Goal: Task Accomplishment & Management: Use online tool/utility

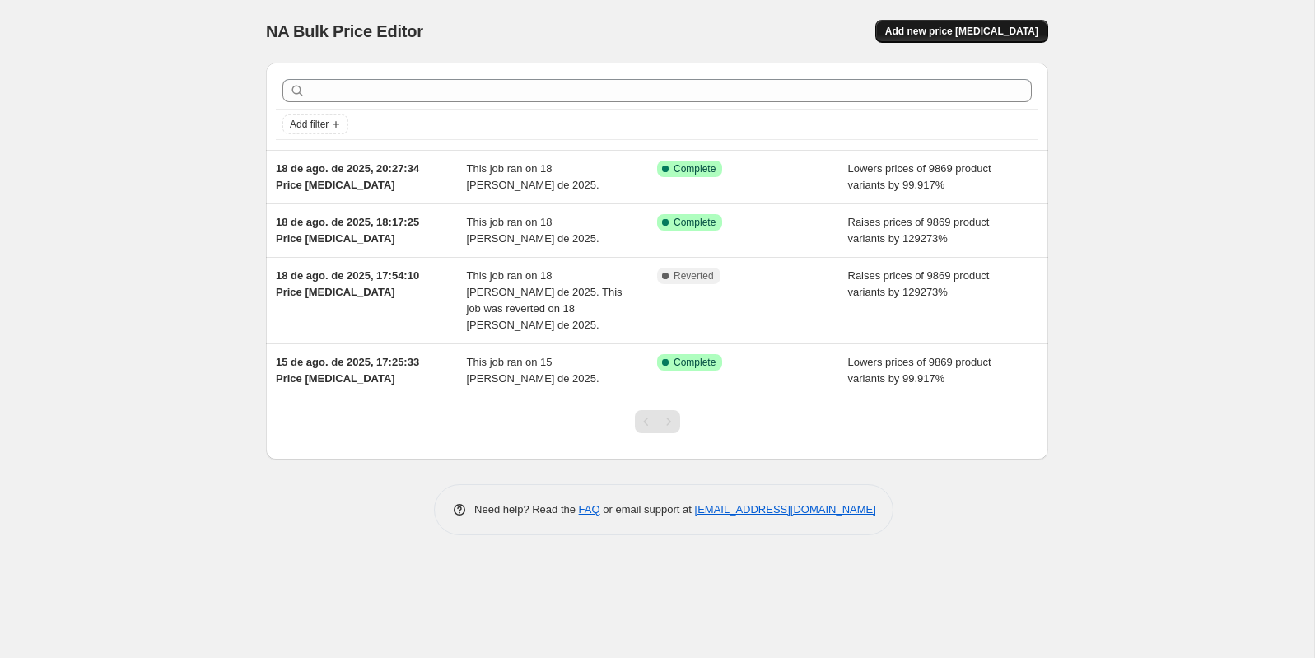
click at [979, 36] on span "Add new price change job" at bounding box center [961, 31] width 153 height 13
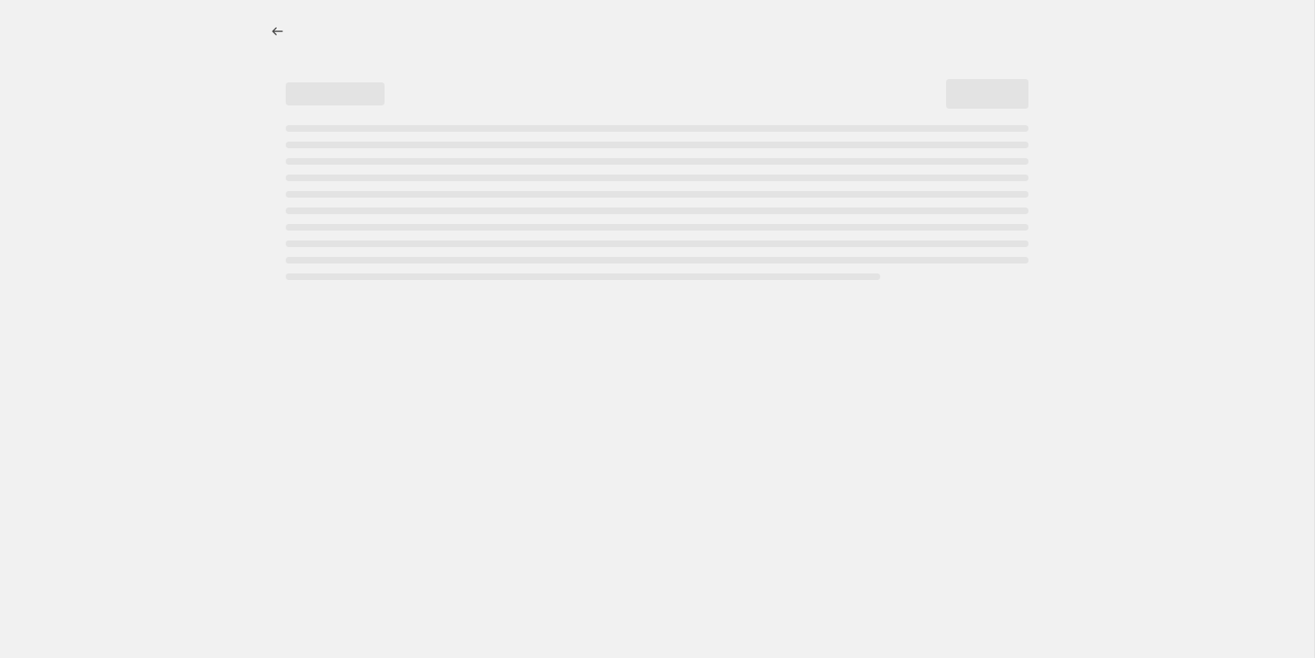
select select "percentage"
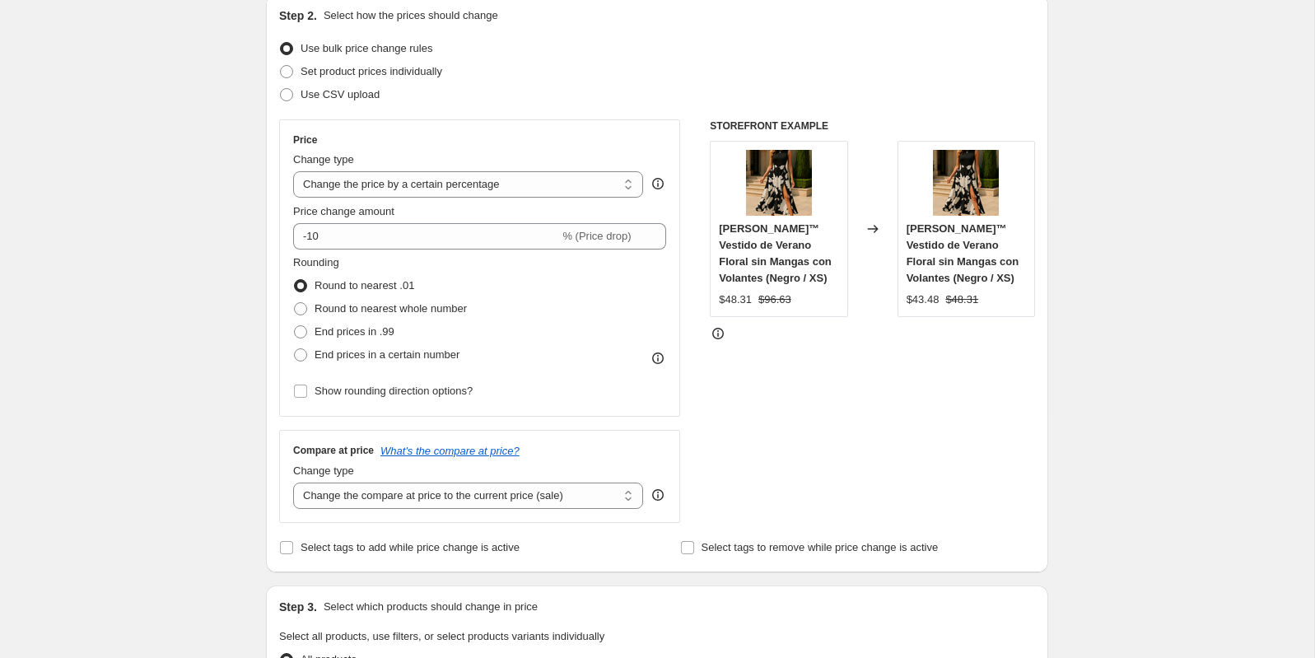
scroll to position [187, 0]
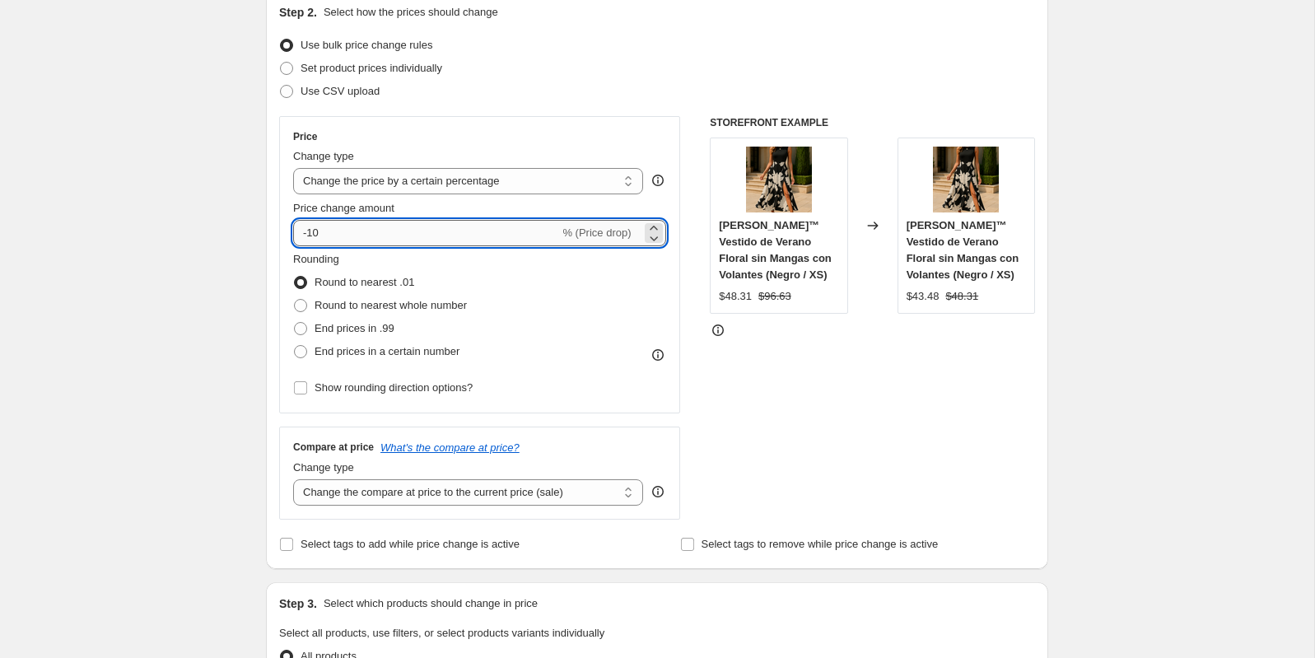
click at [428, 235] on input "-10" at bounding box center [426, 233] width 266 height 26
type input "-1"
type input "3"
type input "10"
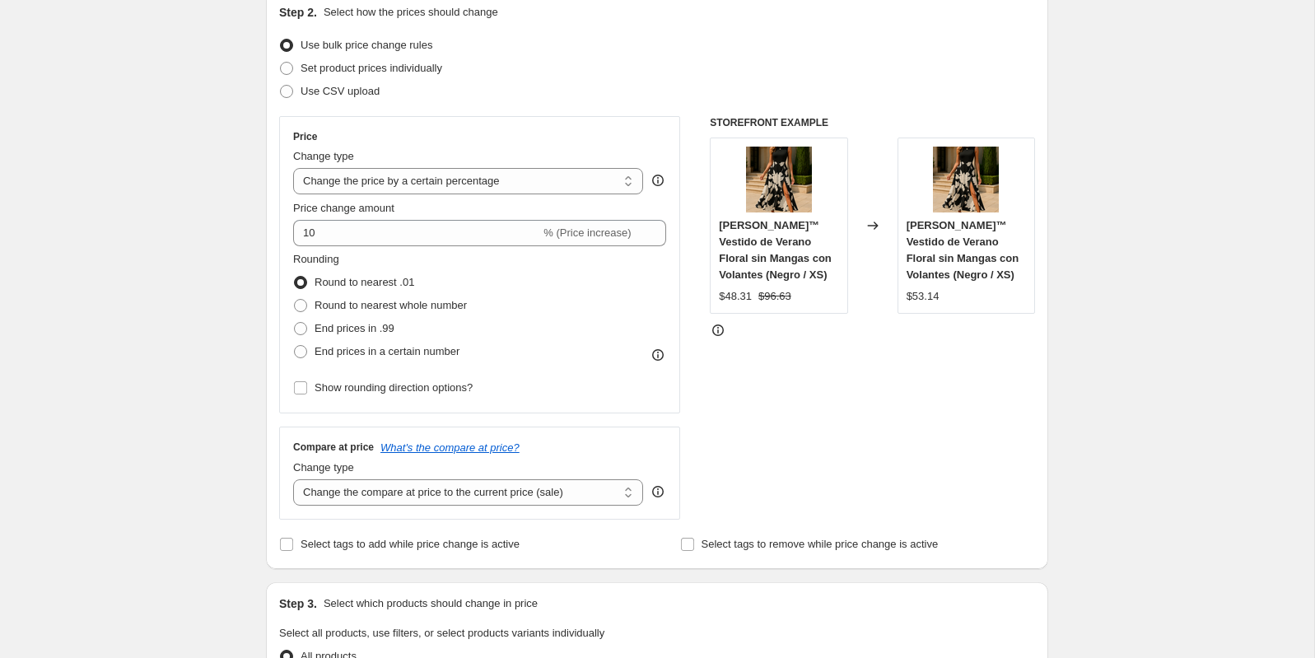
click at [286, 253] on div "Price Change type Change the price to a certain amount Change the price by a ce…" at bounding box center [479, 264] width 401 height 297
click at [305, 329] on span at bounding box center [300, 328] width 13 height 13
click at [295, 323] on input "End prices in .99" at bounding box center [294, 322] width 1 height 1
radio input "true"
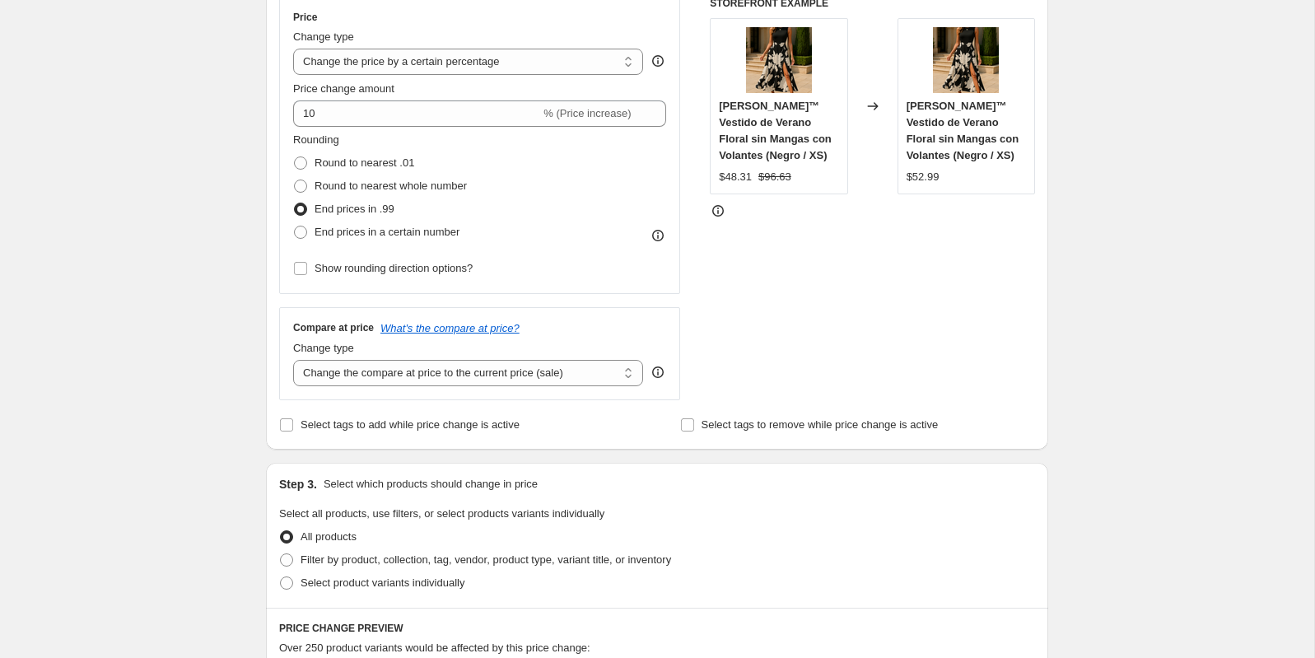
scroll to position [313, 0]
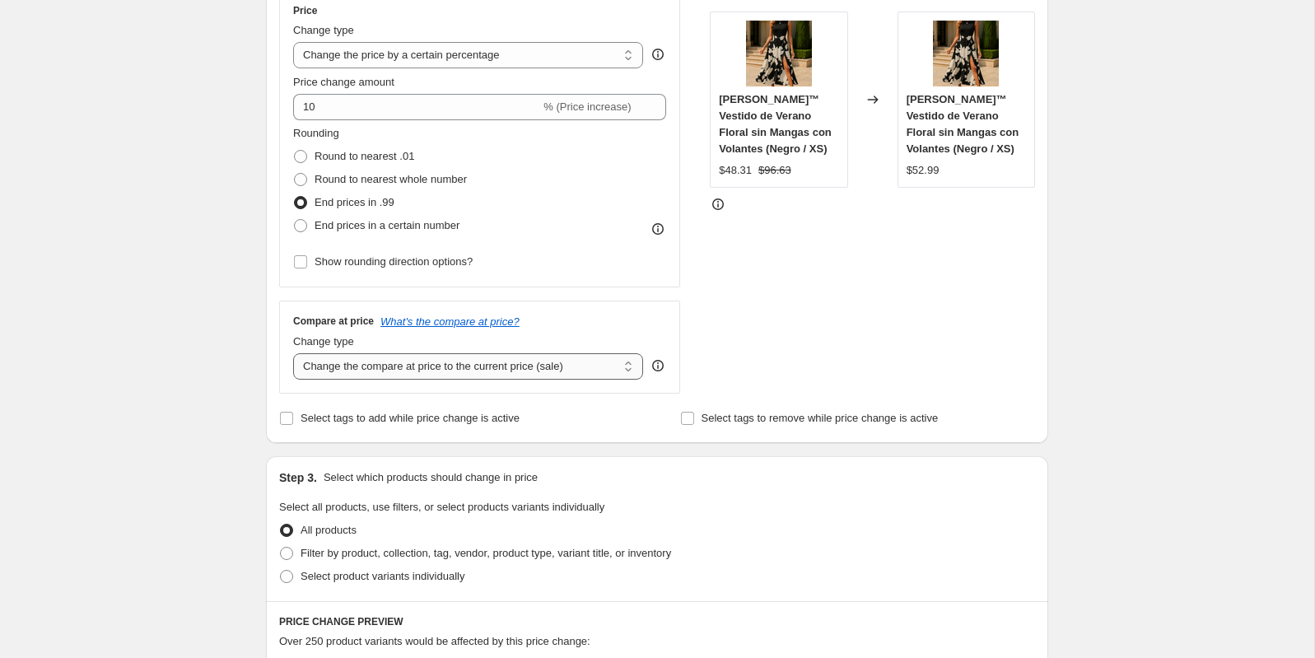
click at [403, 368] on select "Change the compare at price to the current price (sale) Change the compare at p…" at bounding box center [468, 366] width 350 height 26
select select "percentage"
click at [293, 353] on select "Change the compare at price to the current price (sale) Change the compare at p…" at bounding box center [468, 366] width 350 height 26
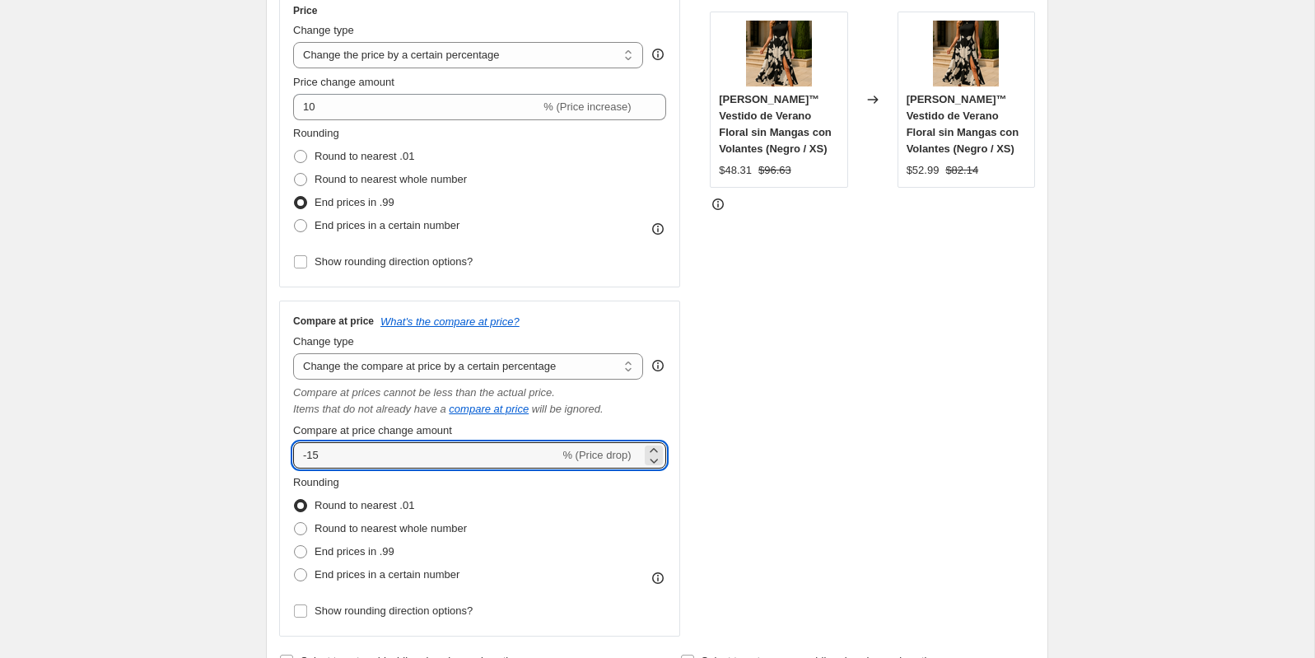
drag, startPoint x: 355, startPoint y: 455, endPoint x: 279, endPoint y: 451, distance: 75.9
click at [279, 451] on div "Compare at price What's the compare at price? Change type Change the compare at…" at bounding box center [479, 469] width 401 height 336
type input "10"
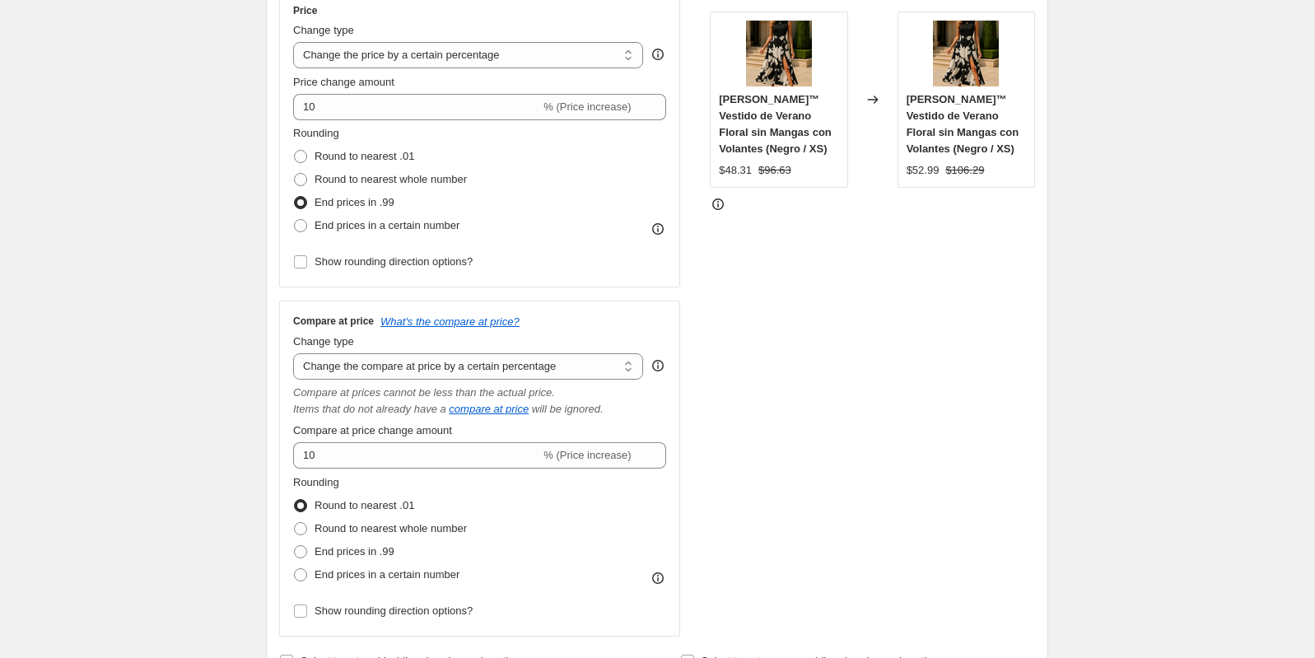
click at [243, 426] on div "Create new price change job. This page is ready Create new price change job Dra…" at bounding box center [657, 644] width 1314 height 1915
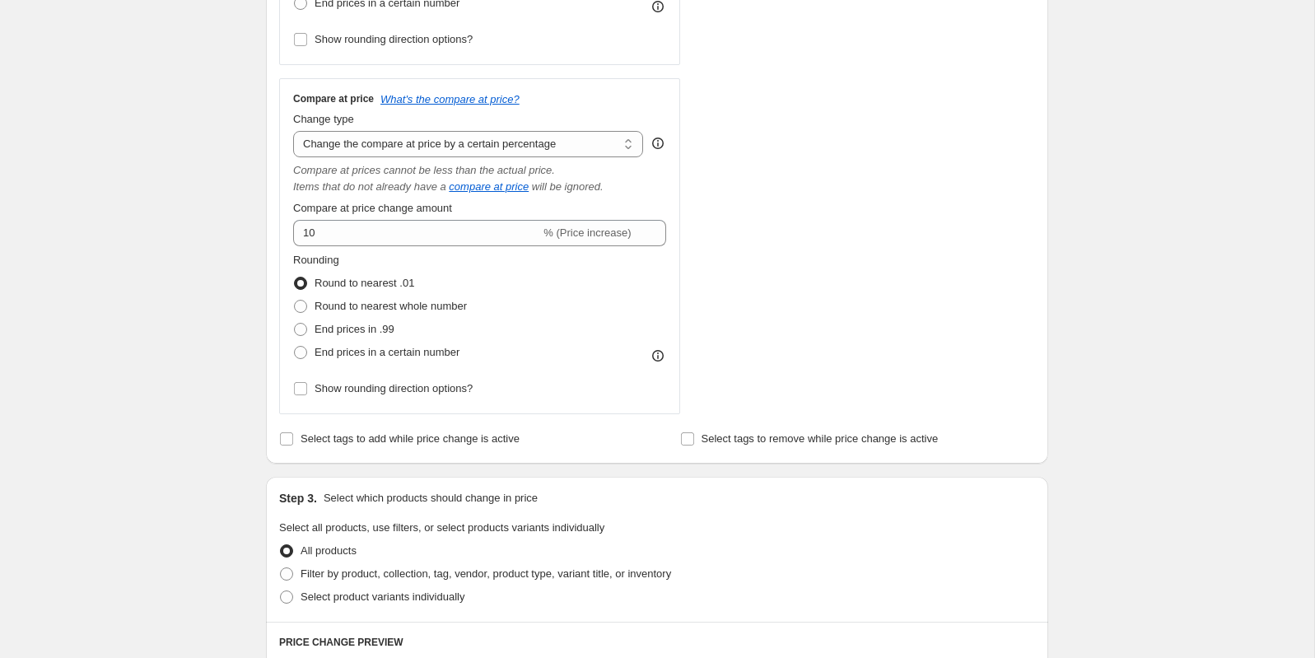
scroll to position [575, 0]
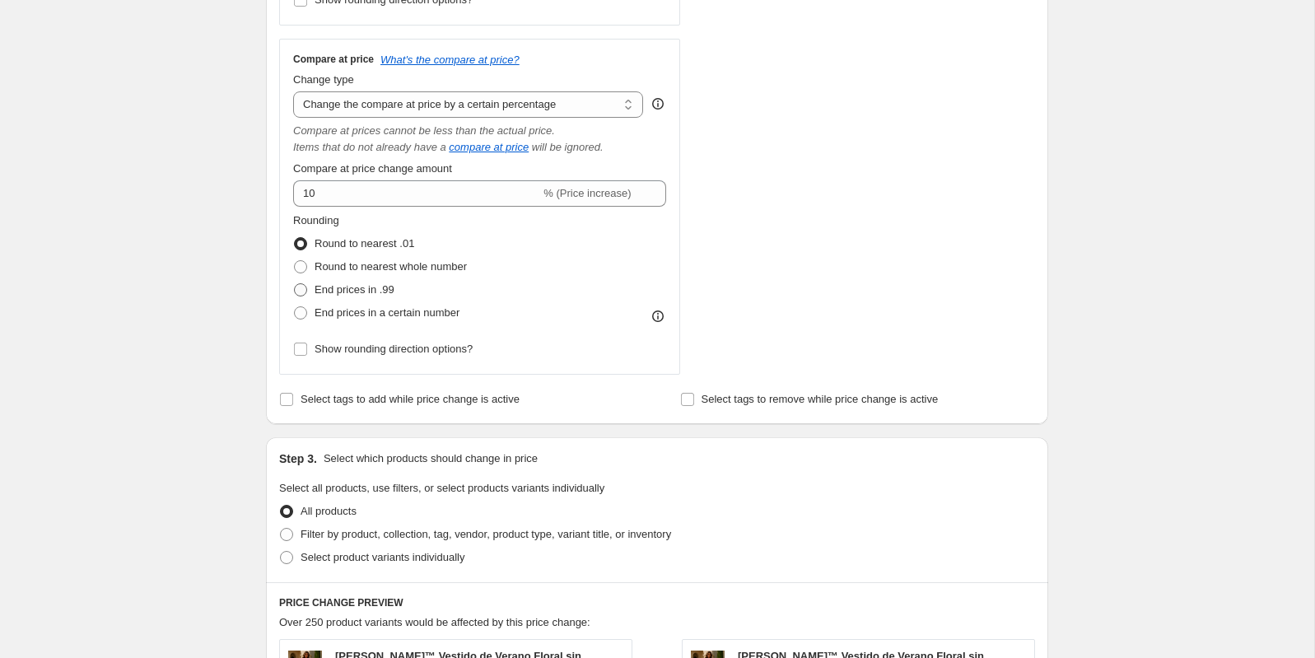
click at [370, 287] on span "End prices in .99" at bounding box center [355, 289] width 80 height 12
click at [295, 284] on input "End prices in .99" at bounding box center [294, 283] width 1 height 1
radio input "true"
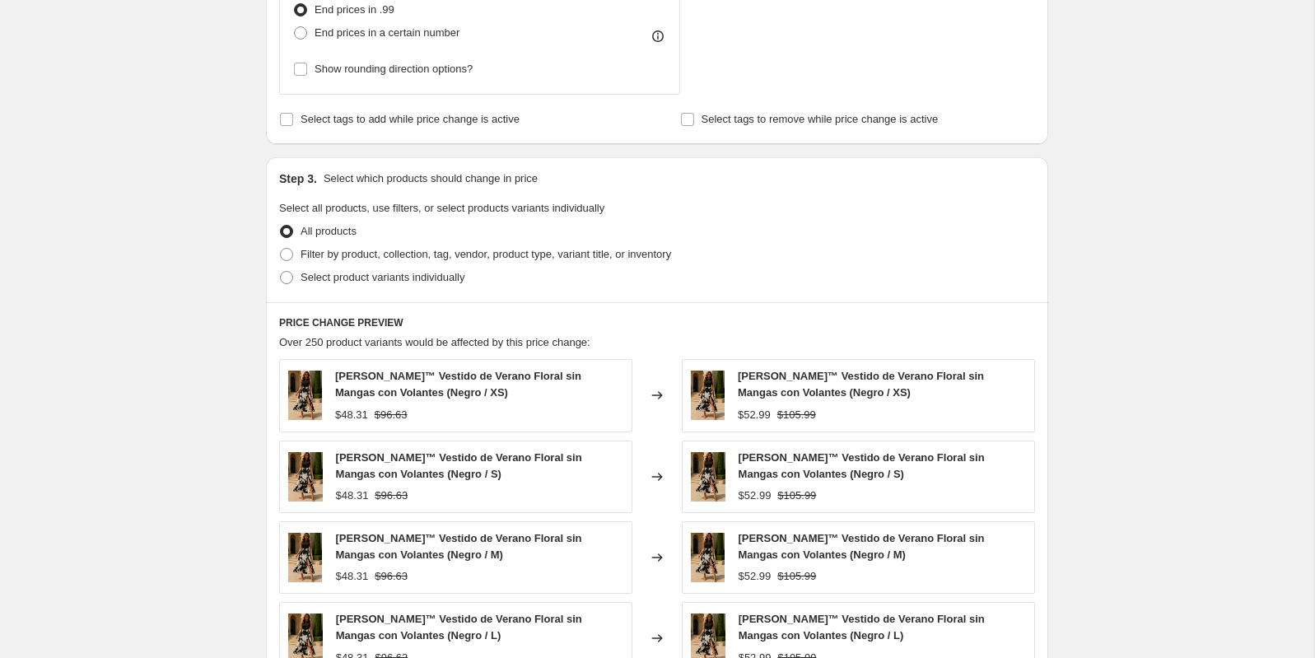
scroll to position [874, 0]
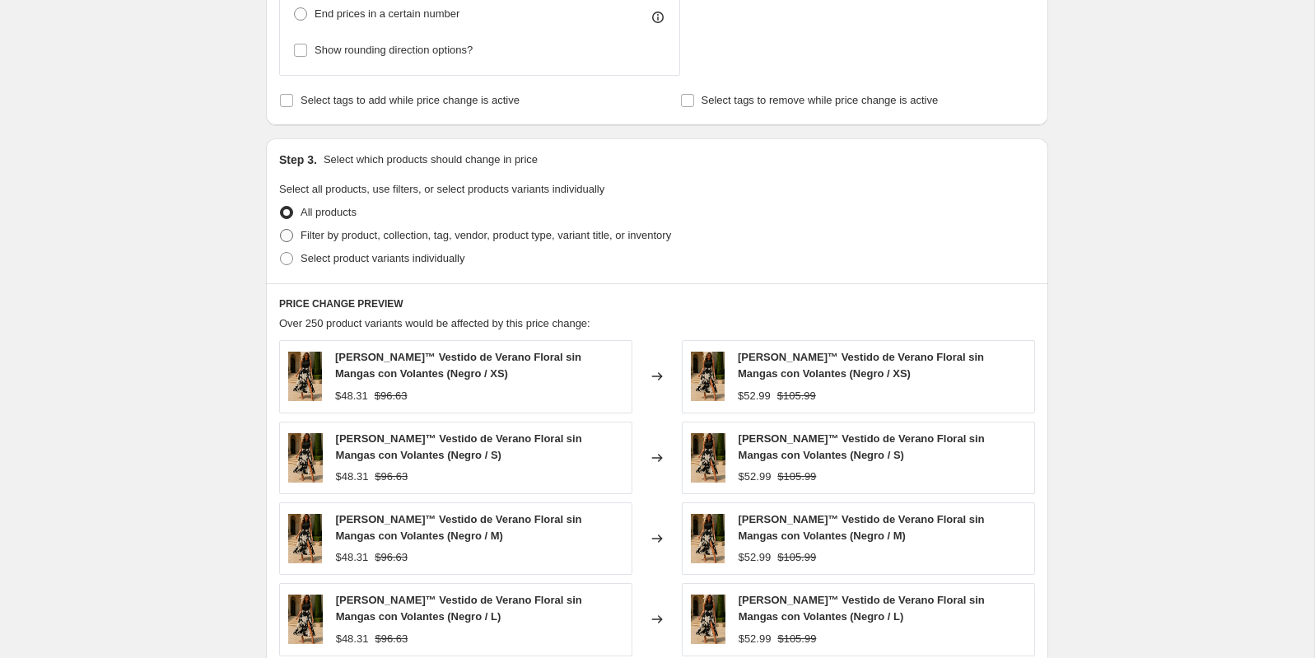
click at [375, 240] on span "Filter by product, collection, tag, vendor, product type, variant title, or inv…" at bounding box center [486, 235] width 371 height 16
click at [281, 230] on input "Filter by product, collection, tag, vendor, product type, variant title, or inv…" at bounding box center [280, 229] width 1 height 1
radio input "true"
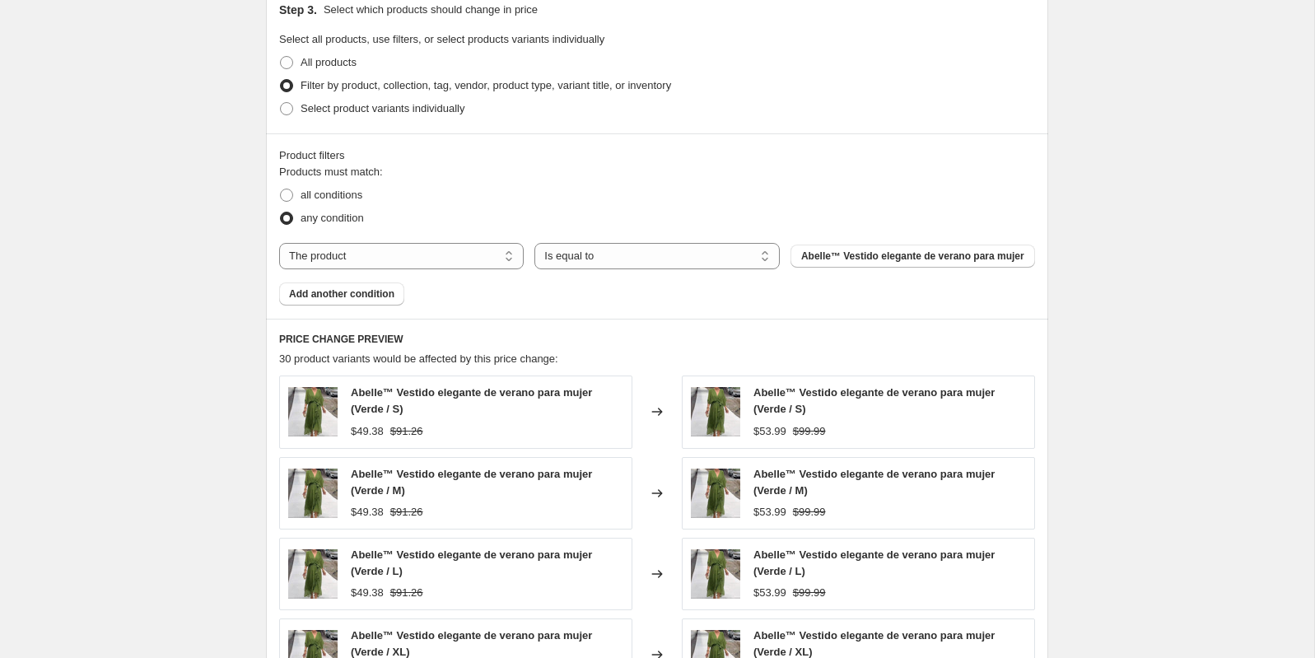
scroll to position [1030, 0]
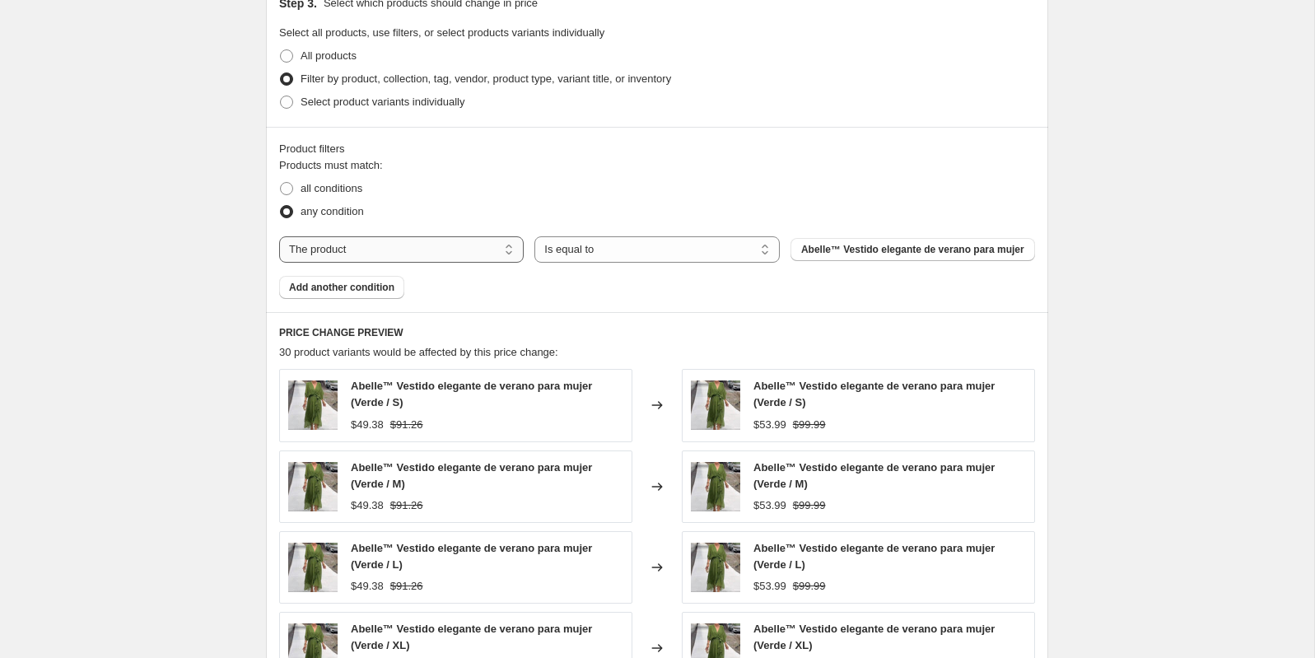
click at [417, 241] on select "The product The product's collection The product's tag The product's vendor The…" at bounding box center [401, 249] width 245 height 26
click at [279, 239] on select "The product The product's collection The product's tag The product's vendor The…" at bounding box center [401, 249] width 245 height 26
click at [613, 259] on select "Is equal to Is not equal to" at bounding box center [656, 249] width 245 height 26
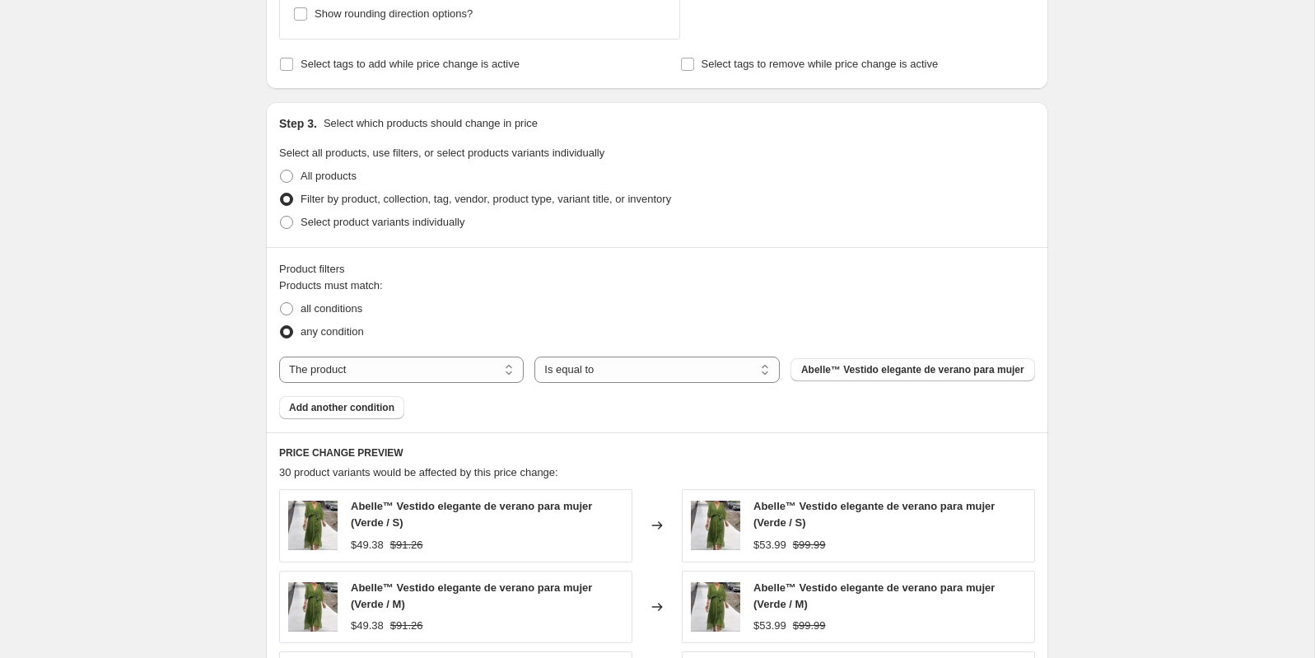
scroll to position [895, 0]
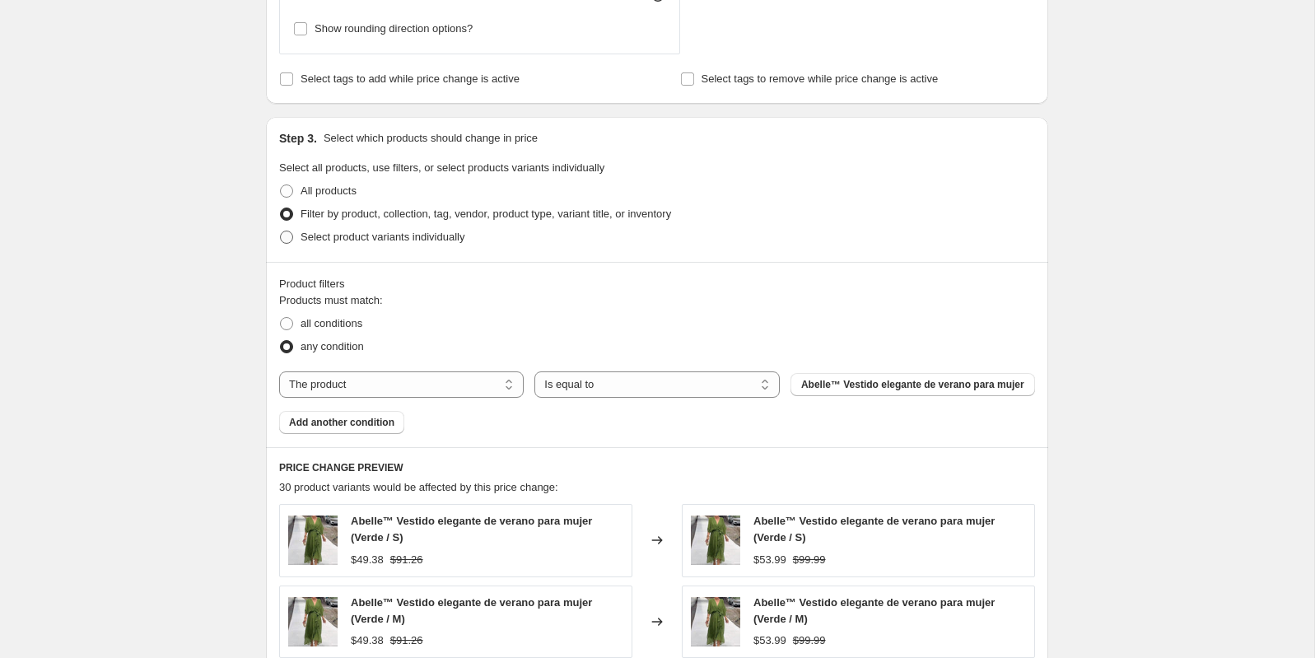
click at [309, 232] on span "Select product variants individually" at bounding box center [383, 237] width 164 height 12
click at [281, 231] on input "Select product variants individually" at bounding box center [280, 231] width 1 height 1
radio input "true"
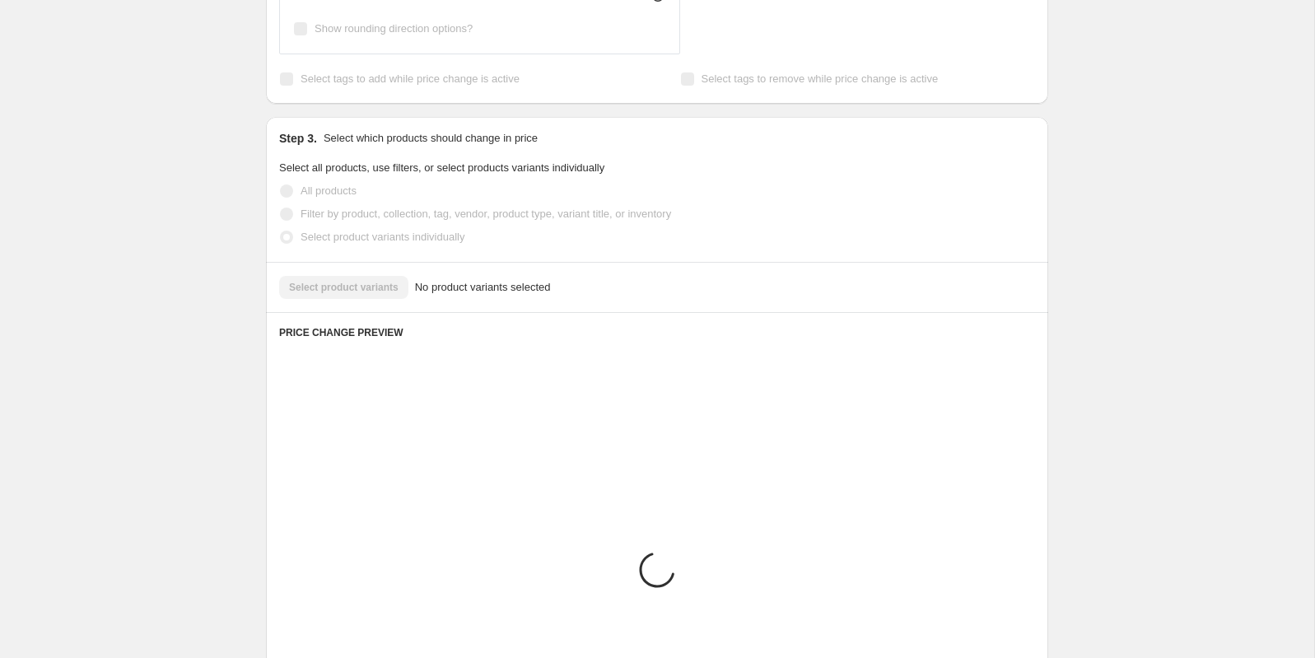
scroll to position [863, 0]
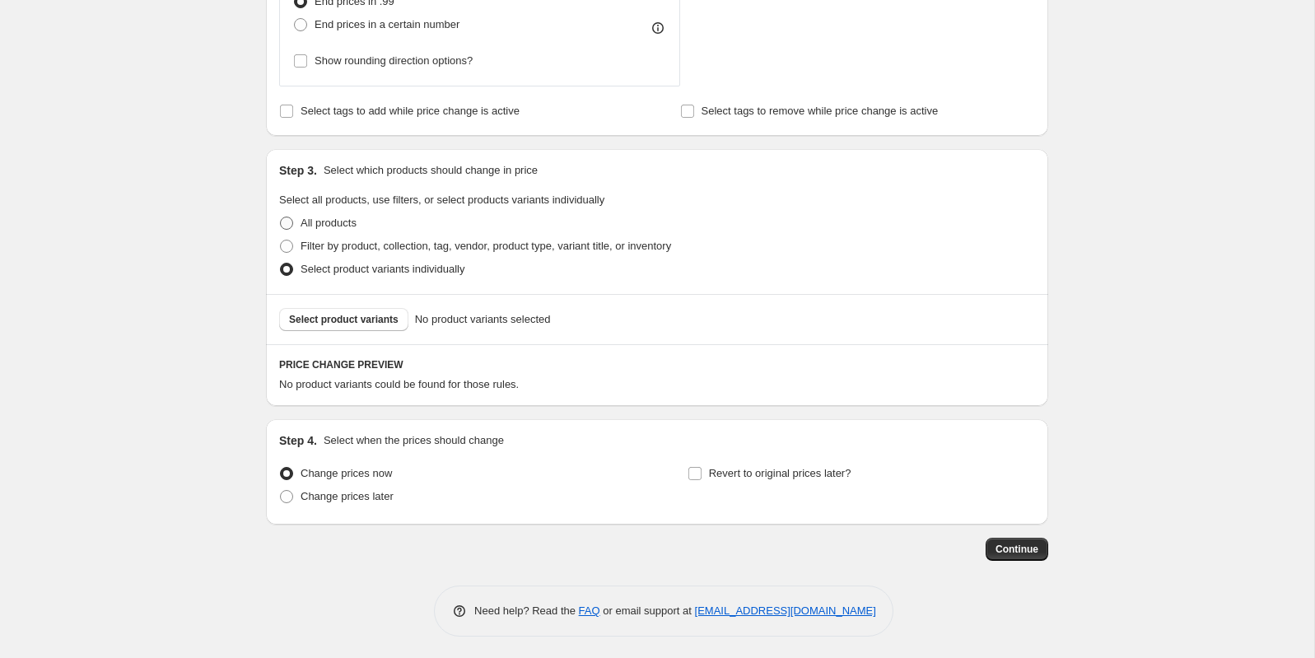
click at [292, 219] on span at bounding box center [286, 223] width 13 height 13
click at [281, 217] on input "All products" at bounding box center [280, 217] width 1 height 1
radio input "true"
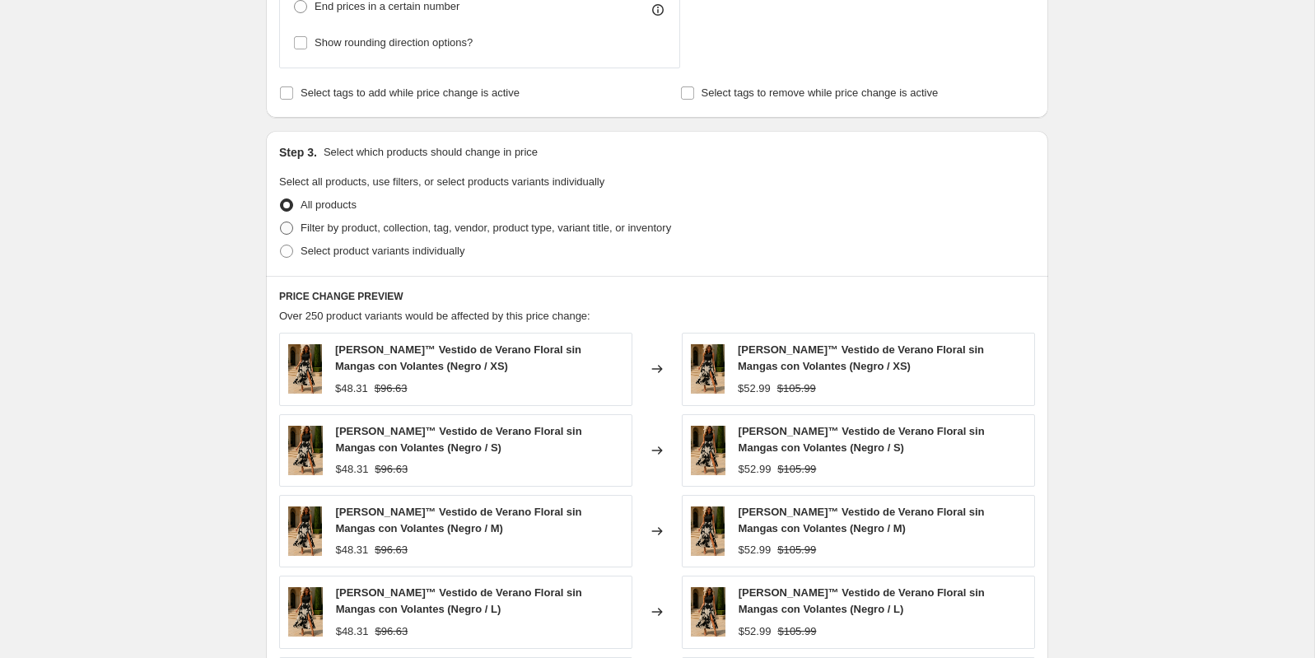
scroll to position [889, 0]
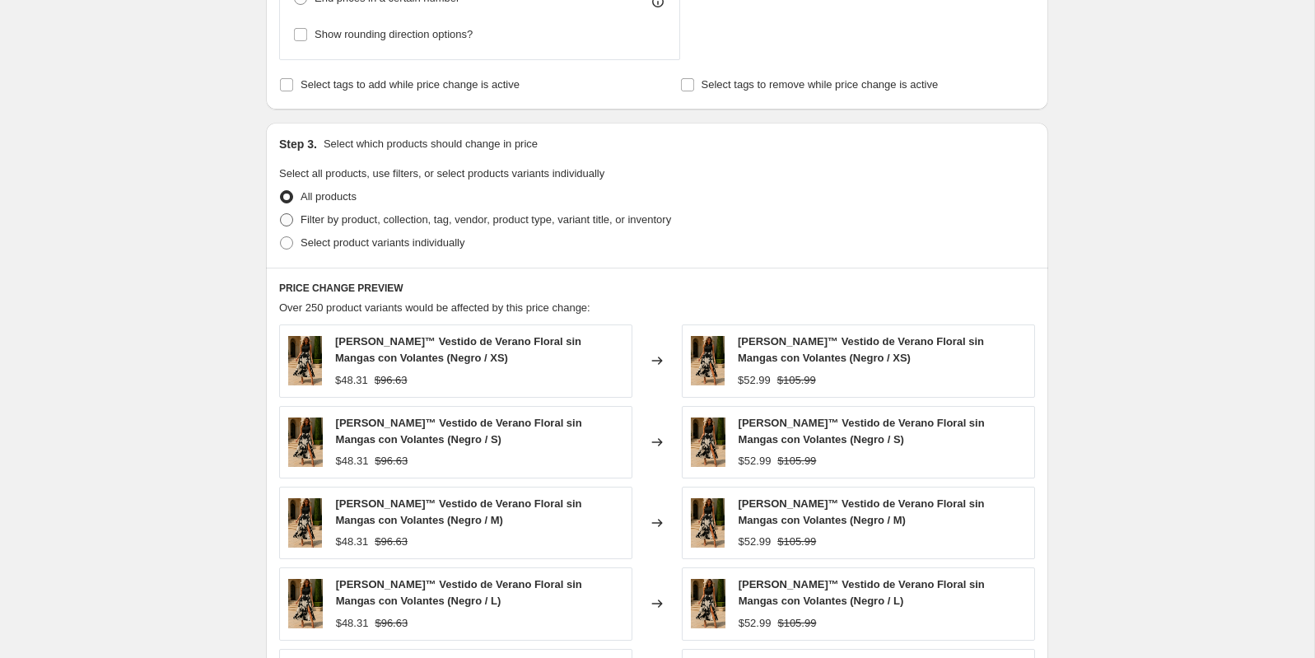
click at [340, 220] on span "Filter by product, collection, tag, vendor, product type, variant title, or inv…" at bounding box center [486, 219] width 371 height 12
click at [281, 214] on input "Filter by product, collection, tag, vendor, product type, variant title, or inv…" at bounding box center [280, 213] width 1 height 1
radio input "true"
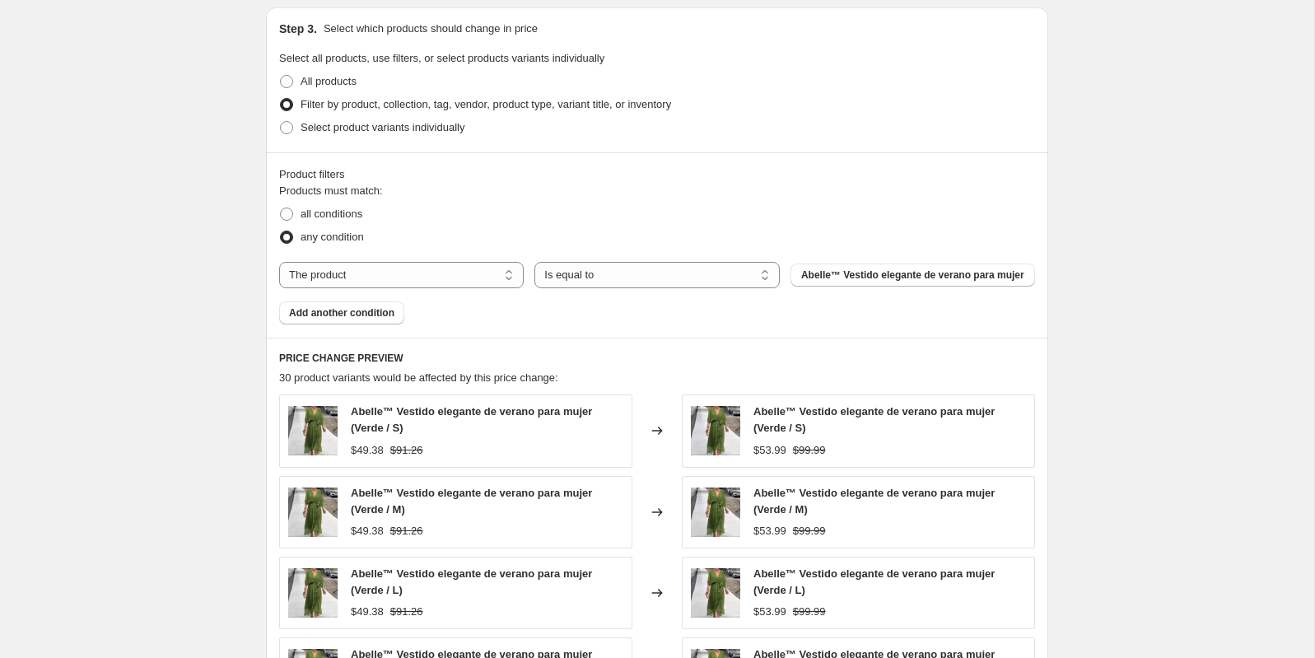
scroll to position [1010, 0]
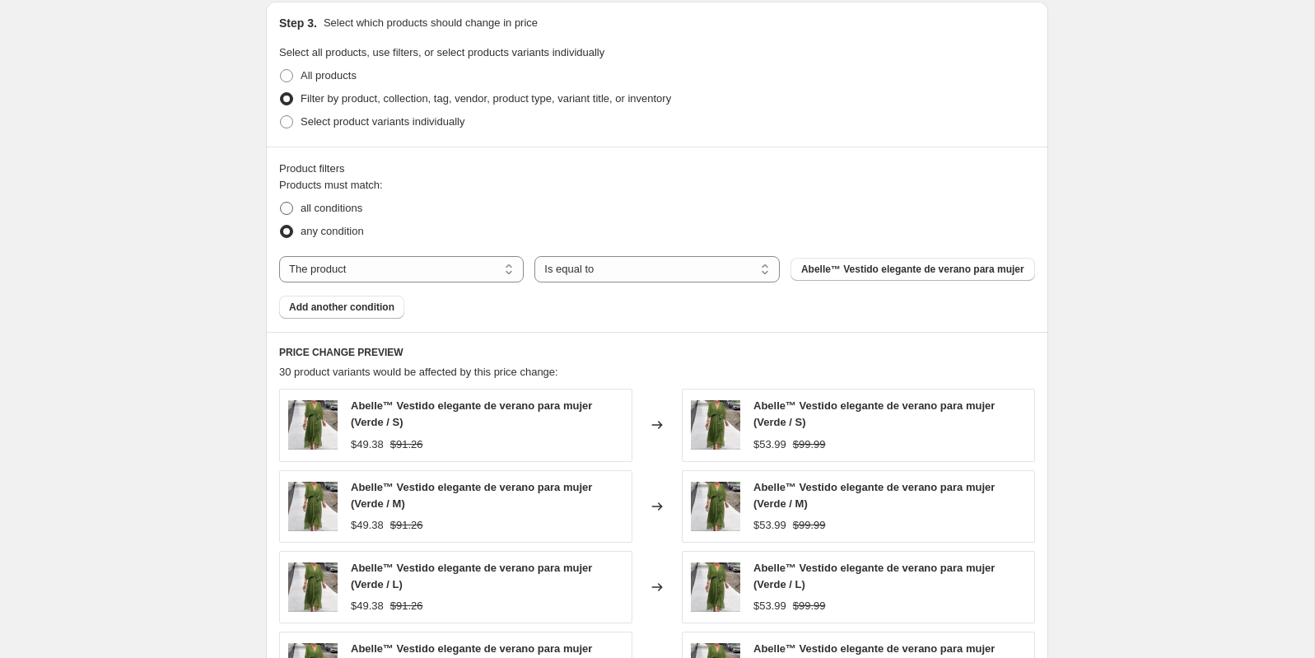
click at [287, 208] on span at bounding box center [286, 208] width 13 height 13
click at [281, 203] on input "all conditions" at bounding box center [280, 202] width 1 height 1
radio input "true"
click at [294, 230] on label "any condition" at bounding box center [321, 231] width 85 height 23
click at [281, 226] on input "any condition" at bounding box center [280, 225] width 1 height 1
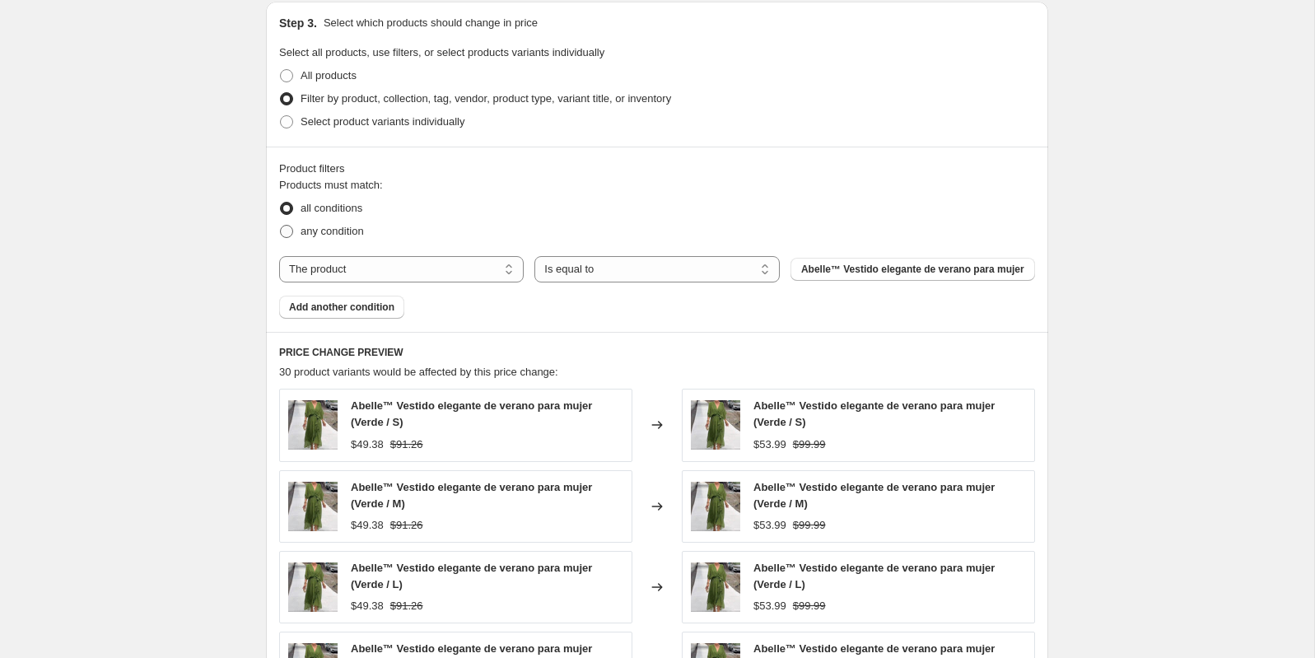
radio input "true"
click at [389, 270] on select "The product The product's collection The product's tag The product's vendor The…" at bounding box center [401, 269] width 245 height 26
click at [345, 314] on span "Add another condition" at bounding box center [341, 307] width 105 height 13
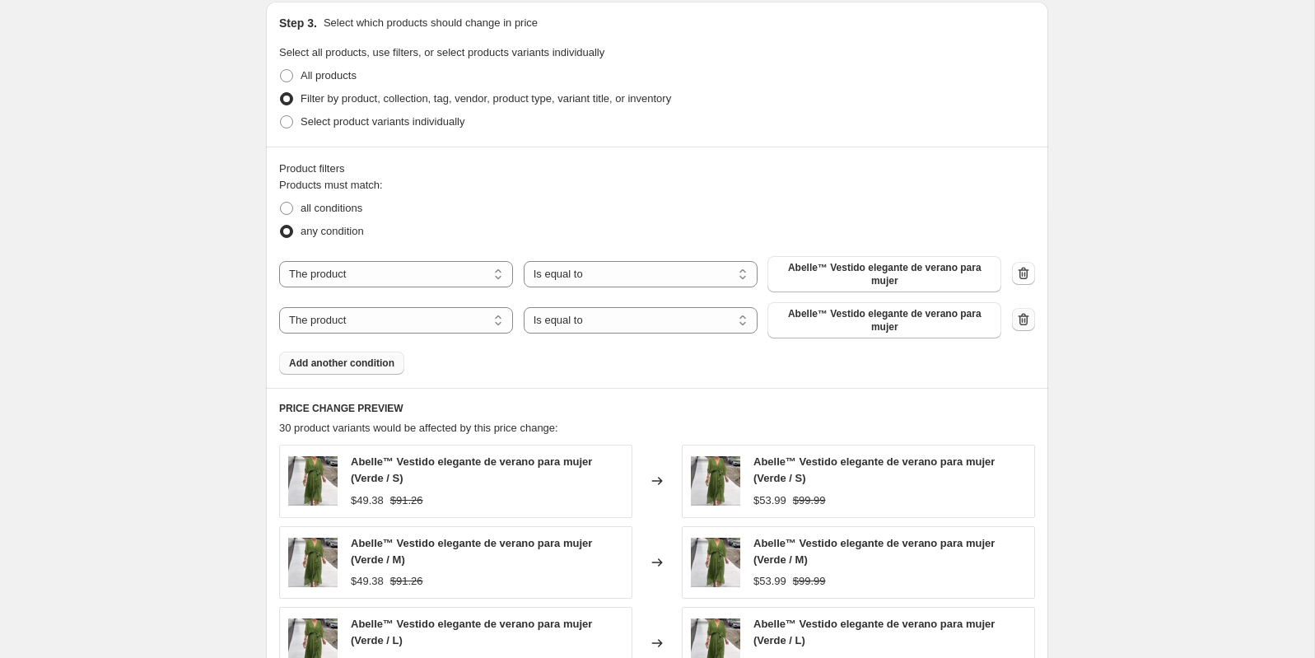
click at [1026, 313] on icon "button" at bounding box center [1023, 319] width 16 height 16
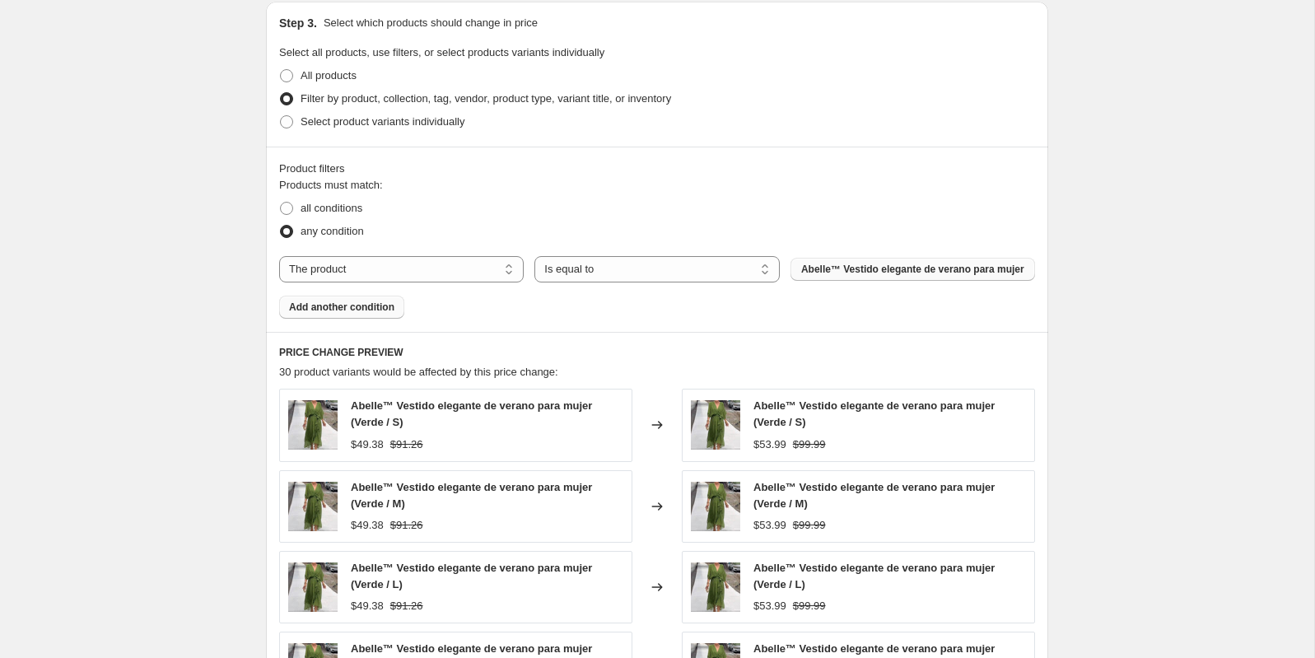
click at [967, 272] on span "Abelle™ Vestido elegante de verano para mujer" at bounding box center [912, 269] width 223 height 13
click at [573, 268] on select "Is equal to Is not equal to" at bounding box center [656, 269] width 245 height 26
click at [432, 274] on select "The product The product's collection The product's tag The product's vendor The…" at bounding box center [401, 269] width 245 height 26
select select "collection"
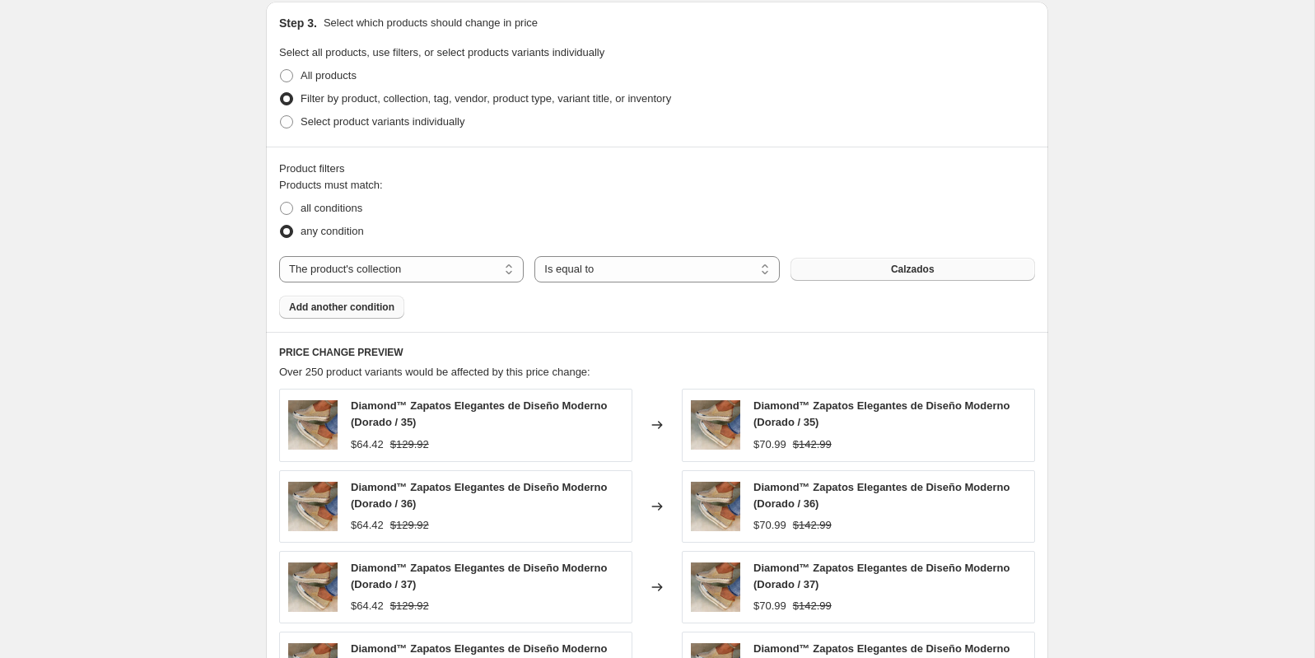
click at [846, 268] on button "Calzados" at bounding box center [912, 269] width 245 height 23
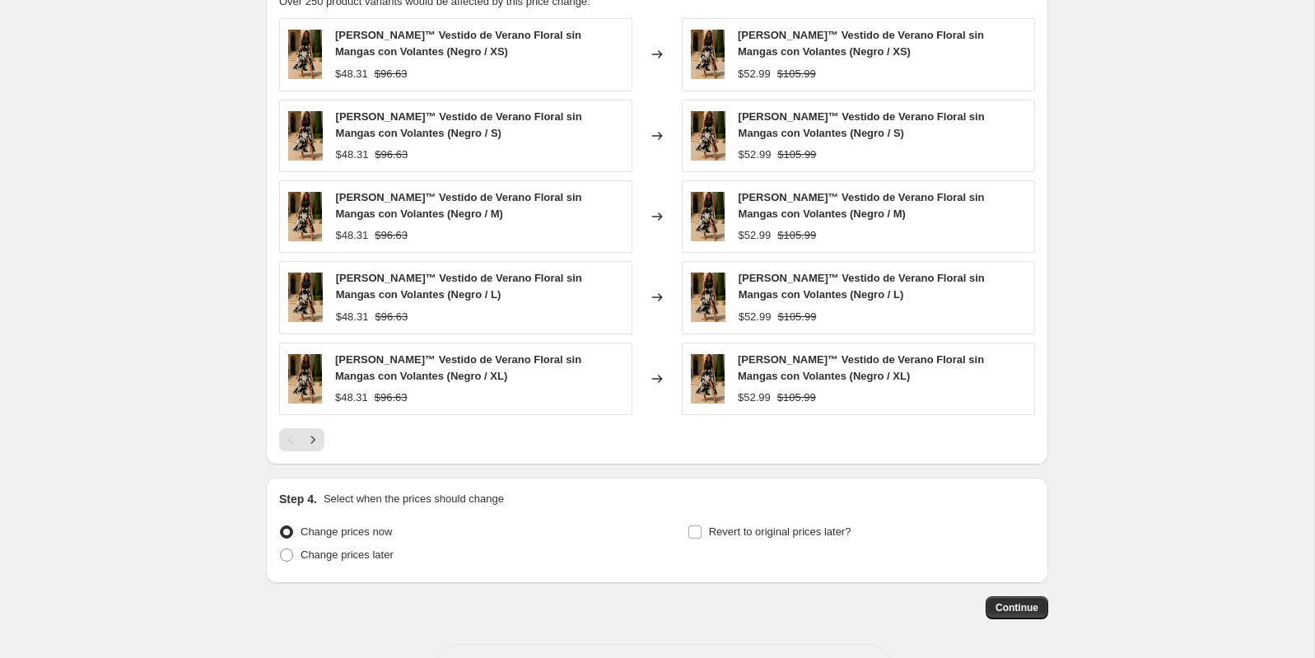
scroll to position [1437, 0]
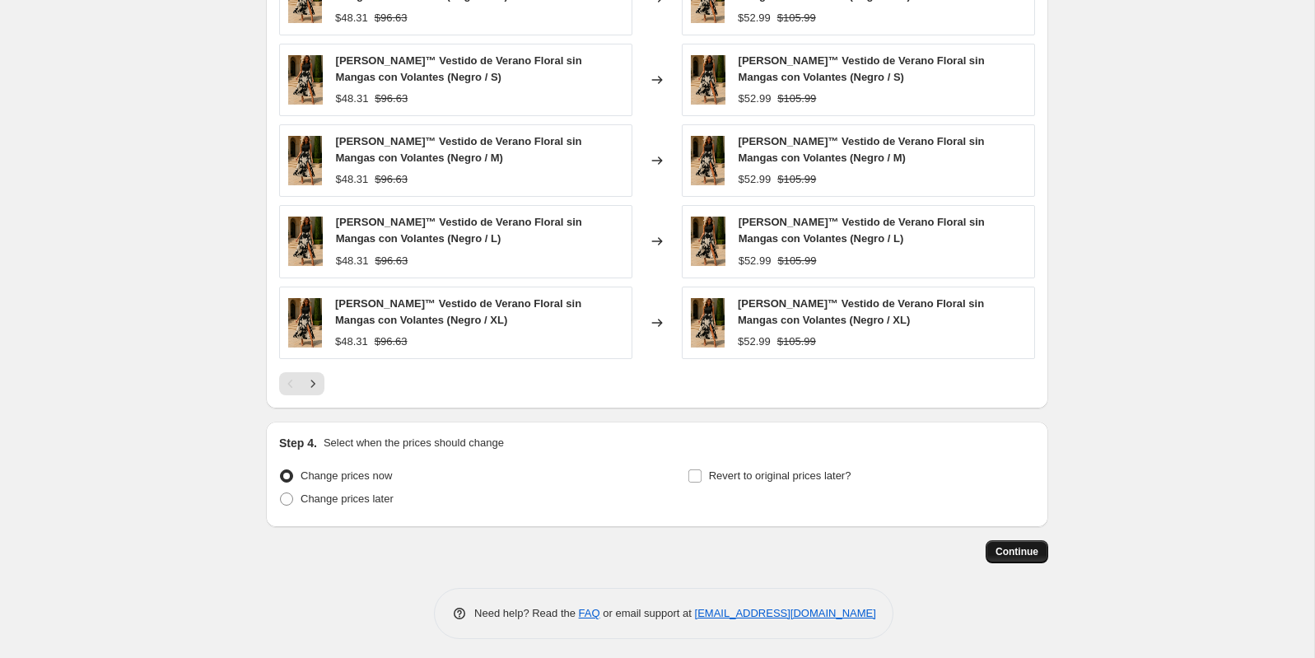
click at [1014, 550] on span "Continue" at bounding box center [1016, 551] width 43 height 13
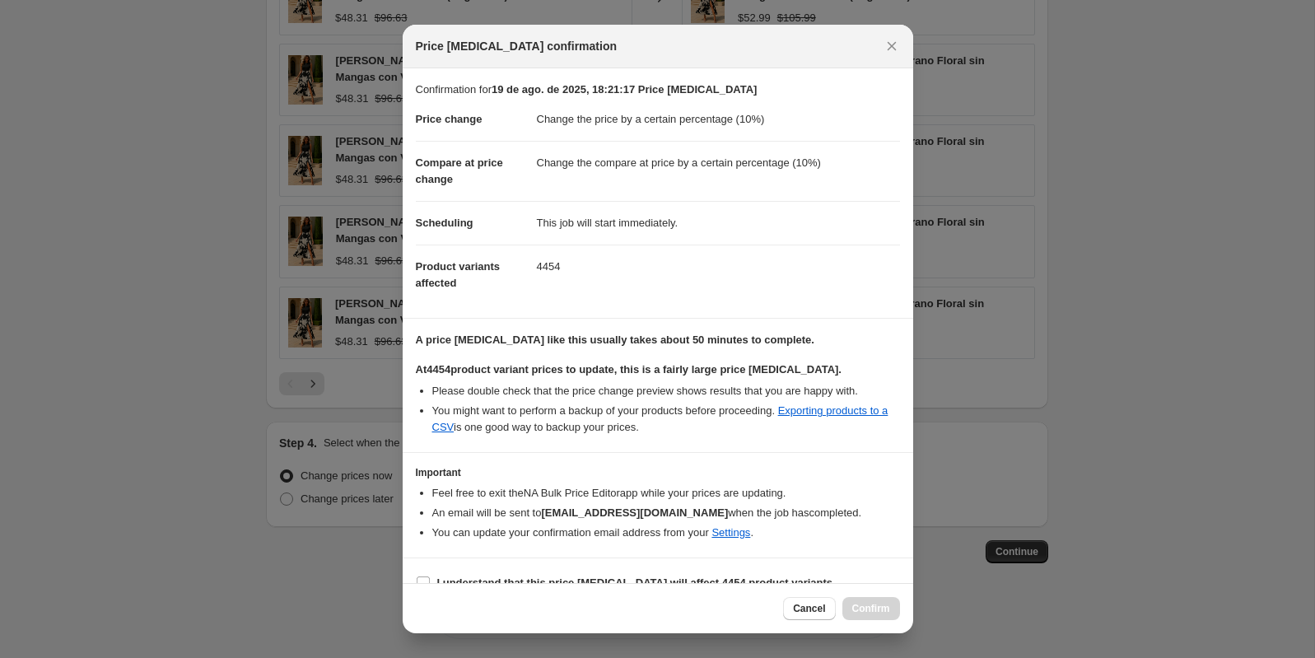
scroll to position [21, 0]
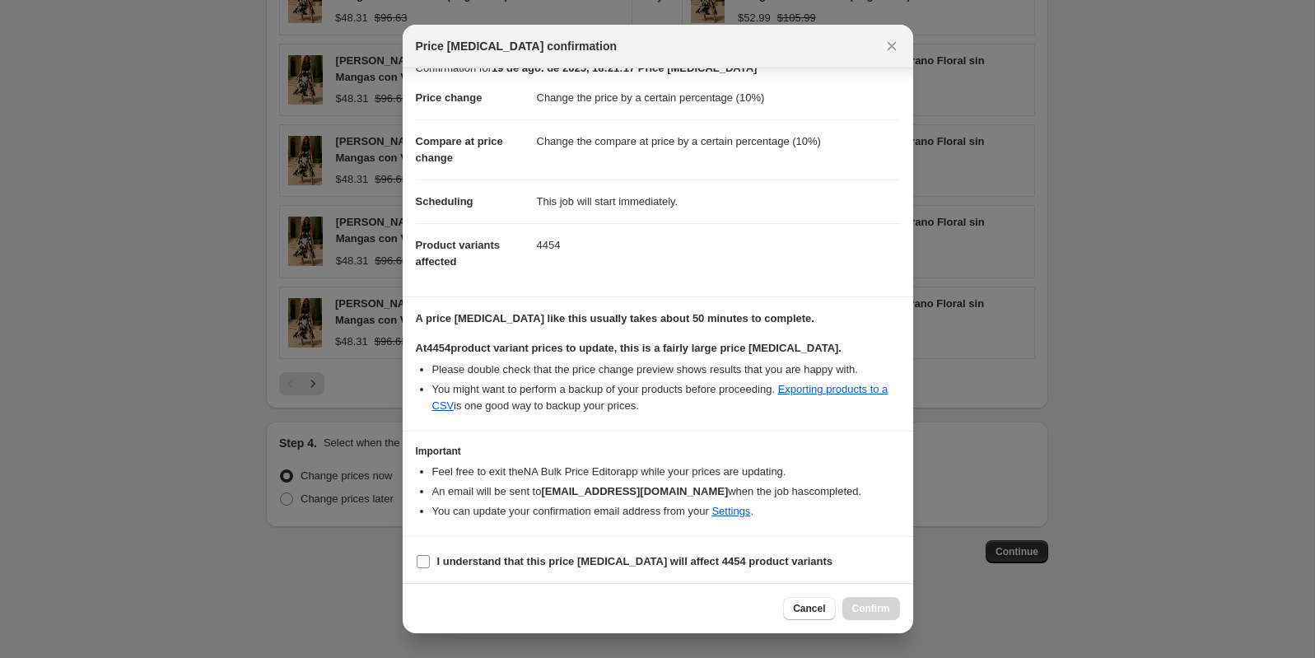
click at [426, 557] on input "I understand that this price change job will affect 4454 product variants" at bounding box center [423, 561] width 13 height 13
checkbox input "true"
click at [860, 606] on span "Confirm" at bounding box center [871, 608] width 38 height 13
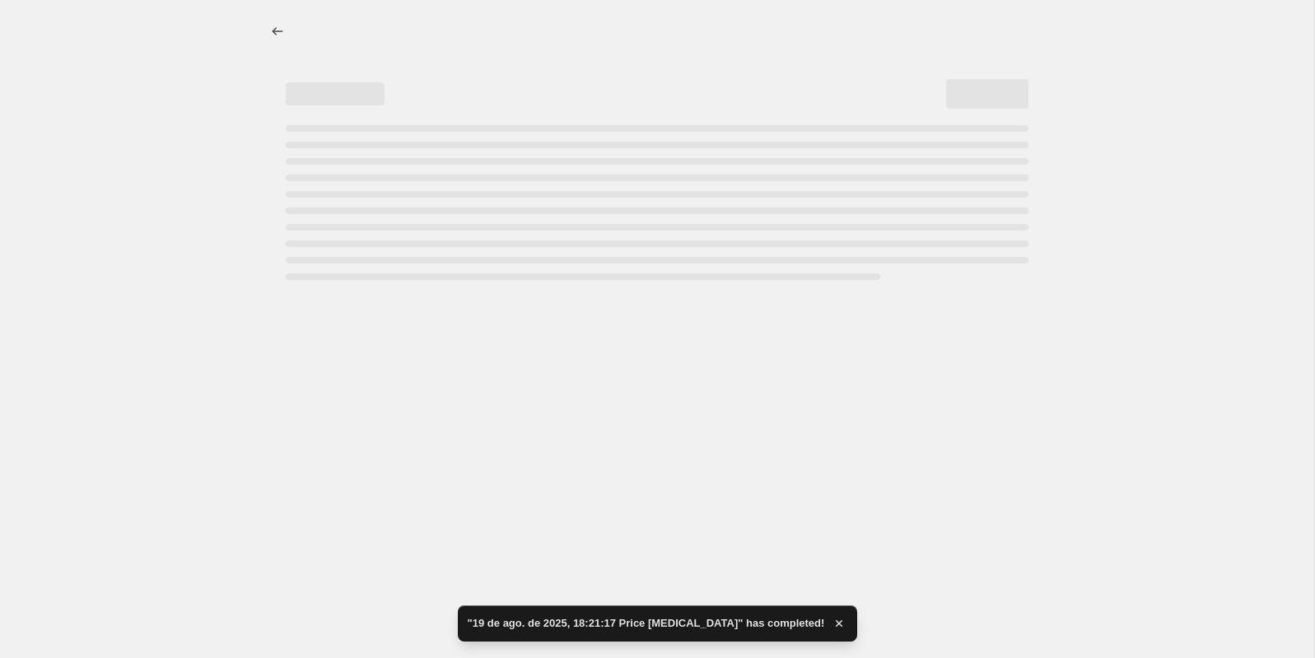
select select "percentage"
select select "collection"
